Goal: Task Accomplishment & Management: Complete application form

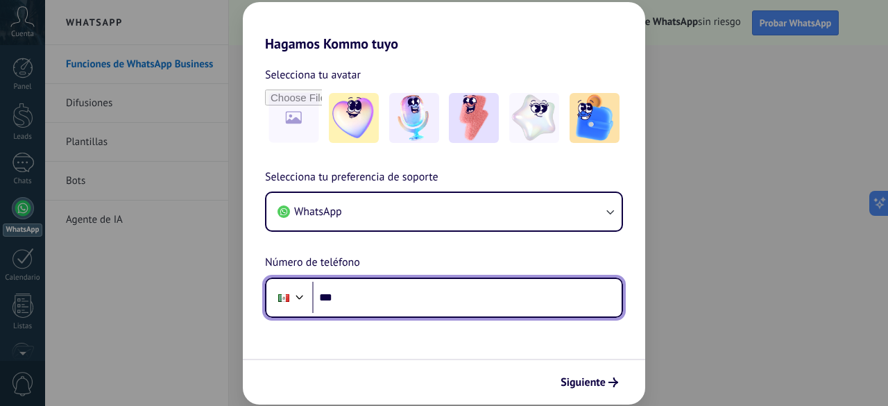
click at [520, 300] on input "***" at bounding box center [466, 298] width 309 height 32
type input "**********"
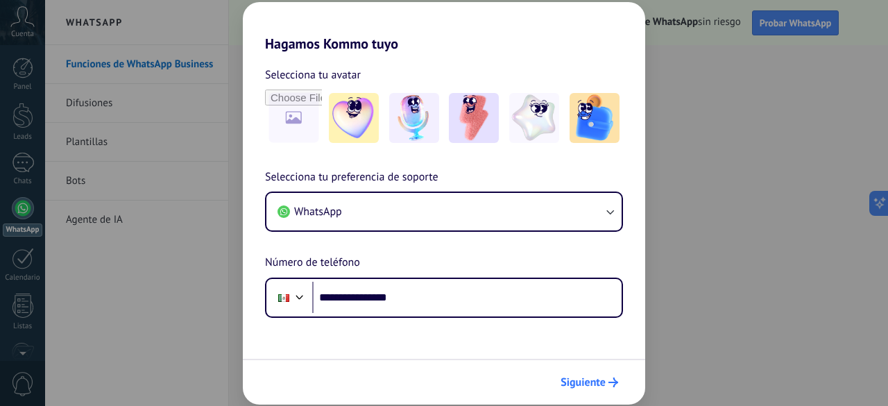
click at [582, 386] on span "Siguiente" at bounding box center [582, 382] width 45 height 10
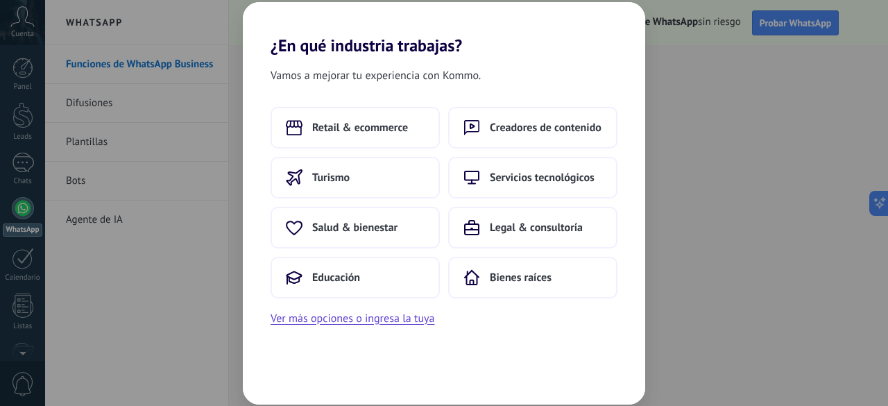
click at [189, 338] on div "¿En qué industria trabajas? Vamos a mejorar tu experiencia con Kommo. Retail & …" at bounding box center [444, 203] width 888 height 406
